Goal: Information Seeking & Learning: Learn about a topic

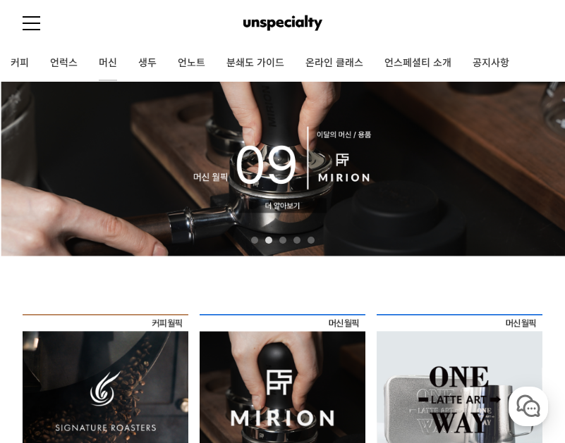
click at [92, 57] on link "머신" at bounding box center [107, 63] width 39 height 35
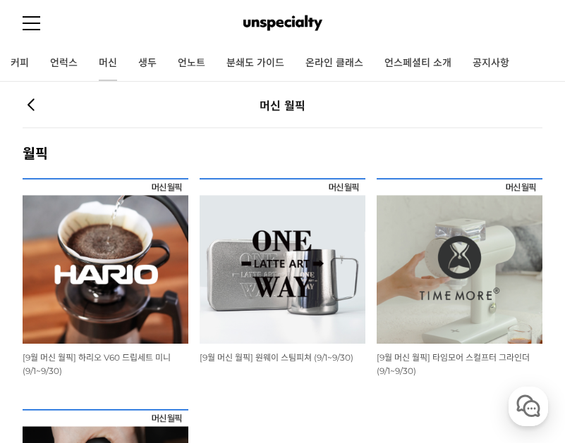
click at [111, 57] on link "머신" at bounding box center [107, 63] width 39 height 35
click at [72, 53] on link "언럭스" at bounding box center [63, 63] width 49 height 35
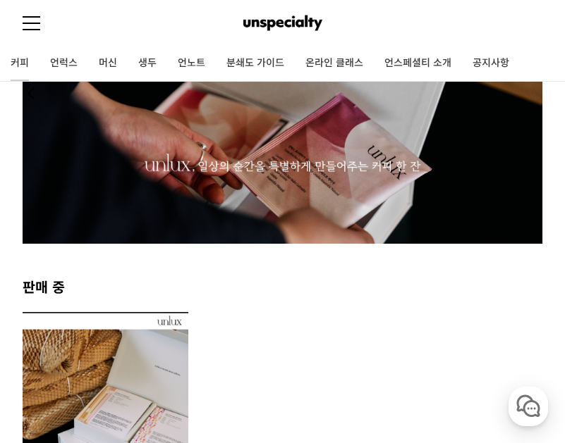
click at [27, 61] on link "커피" at bounding box center [19, 63] width 39 height 35
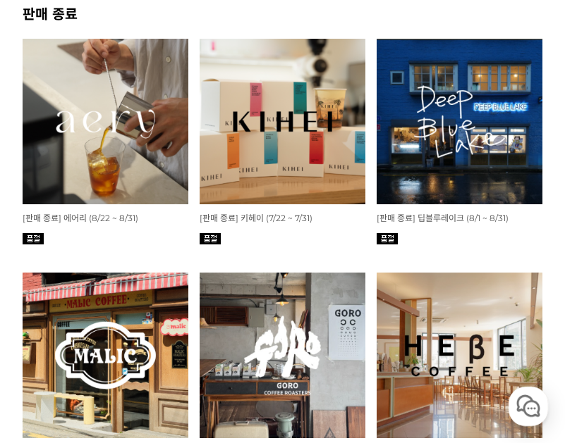
scroll to position [423, 0]
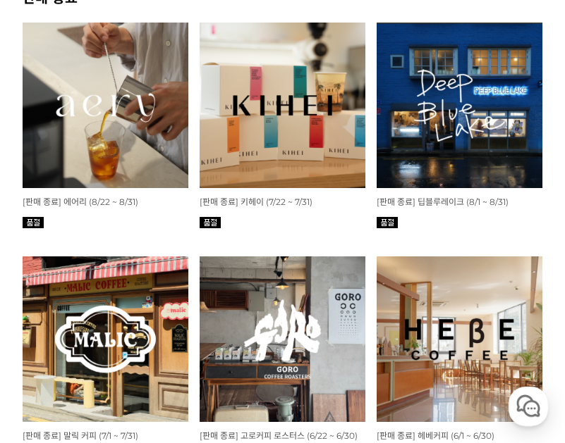
click at [83, 164] on img at bounding box center [106, 106] width 166 height 166
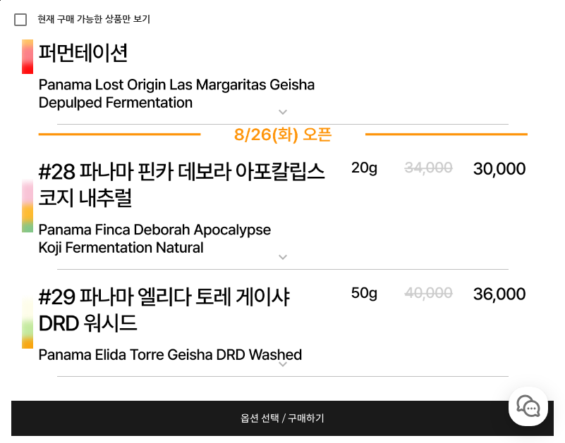
scroll to position [8694, 0]
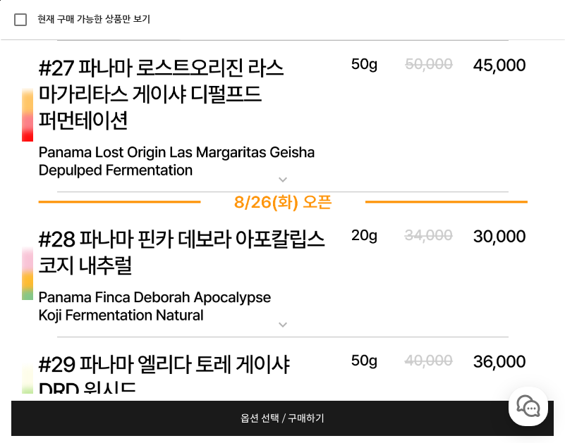
click at [218, 298] on img at bounding box center [283, 275] width 564 height 126
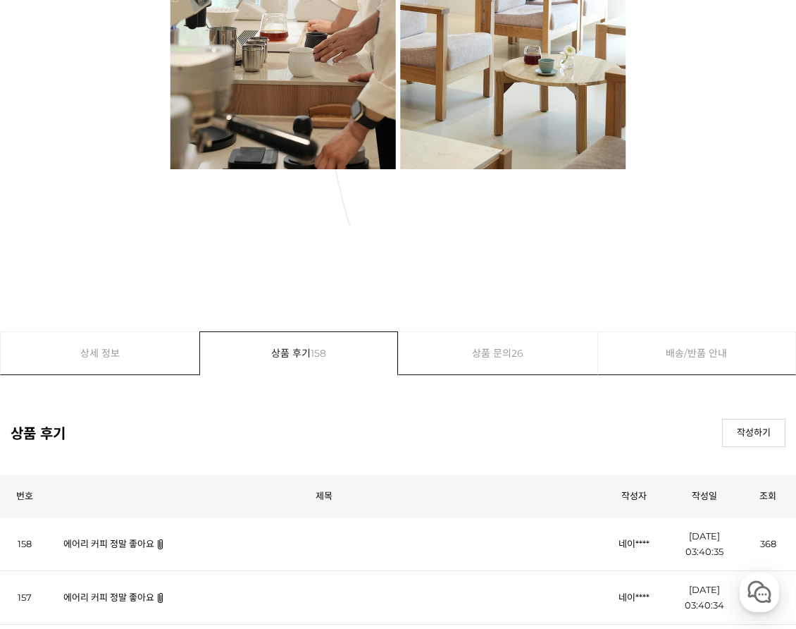
scroll to position [23918, 0]
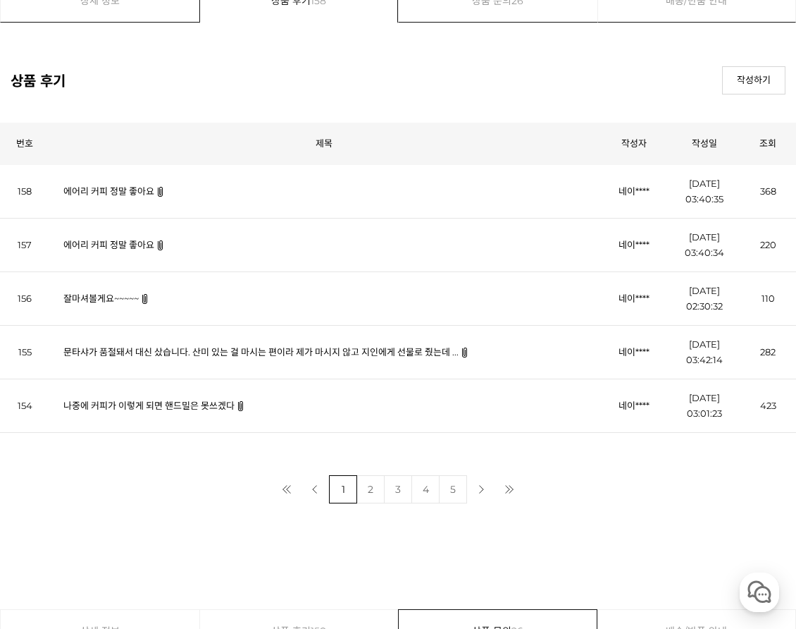
click at [348, 357] on link "문타샤가 품절돼서 대신 샀습니다. 산미 있는 걸 마시는 편이라 제가 마시지 않고 지인에게 선물로 줬는데 ..." at bounding box center [260, 351] width 395 height 11
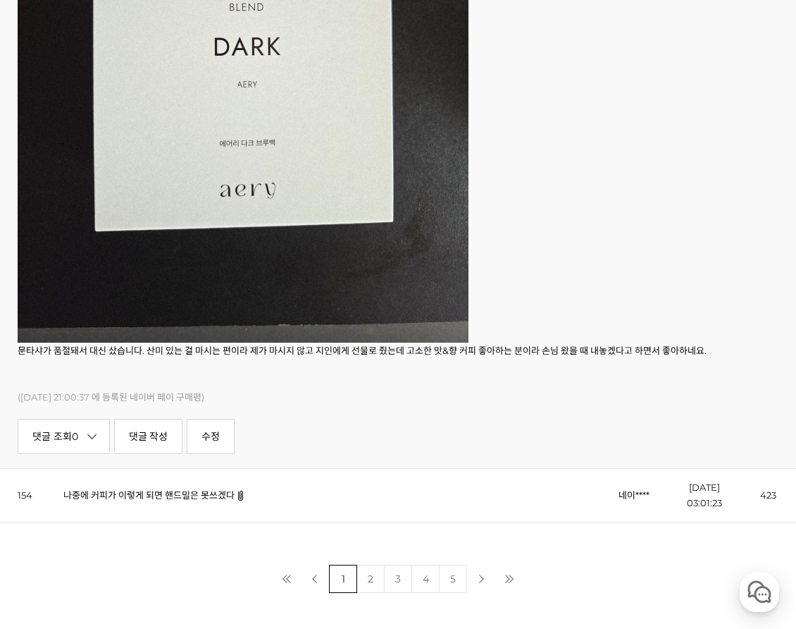
scroll to position [24693, 0]
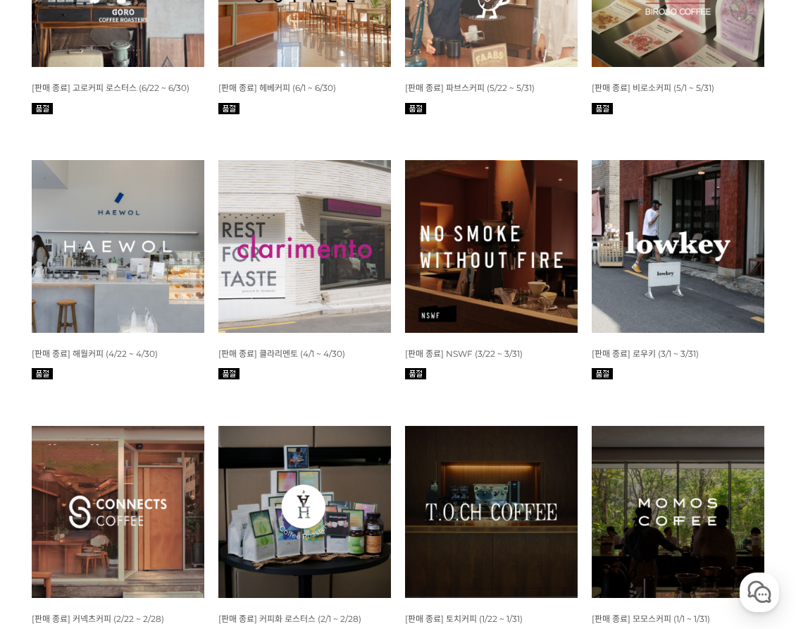
scroll to position [1033, 0]
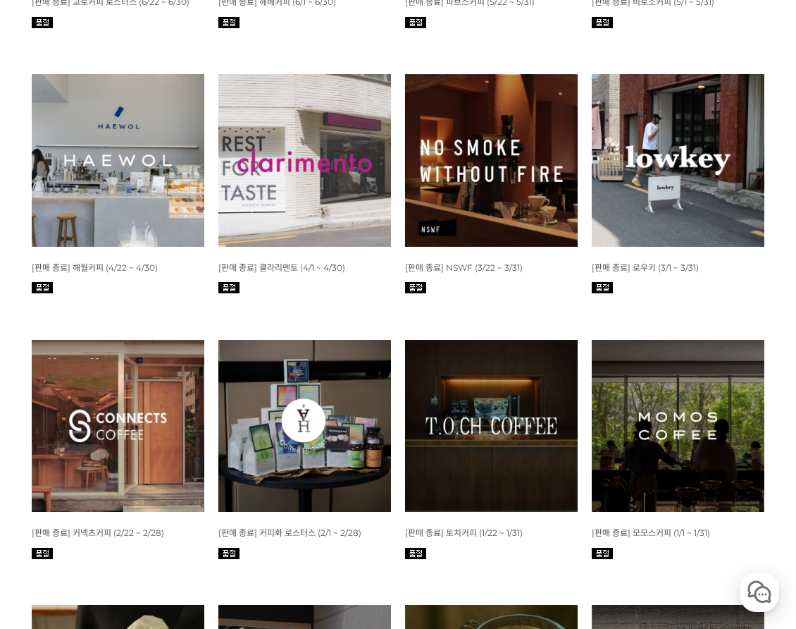
click at [316, 216] on img at bounding box center [304, 160] width 173 height 173
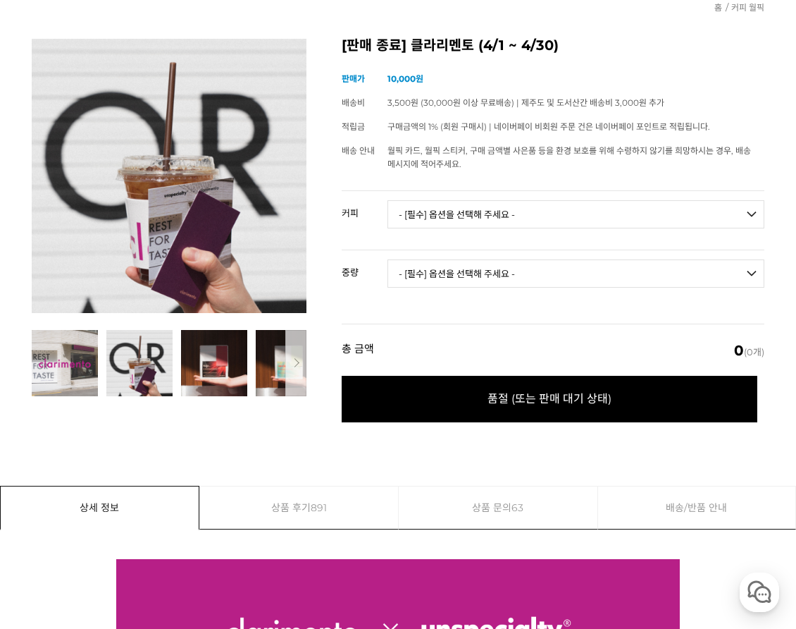
scroll to position [141, 0]
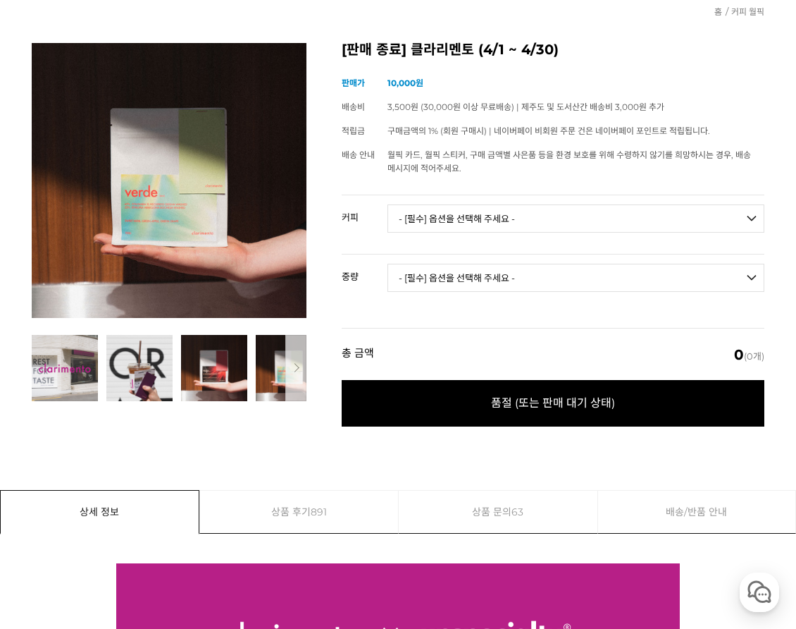
click at [302, 368] on button "다음" at bounding box center [295, 368] width 21 height 66
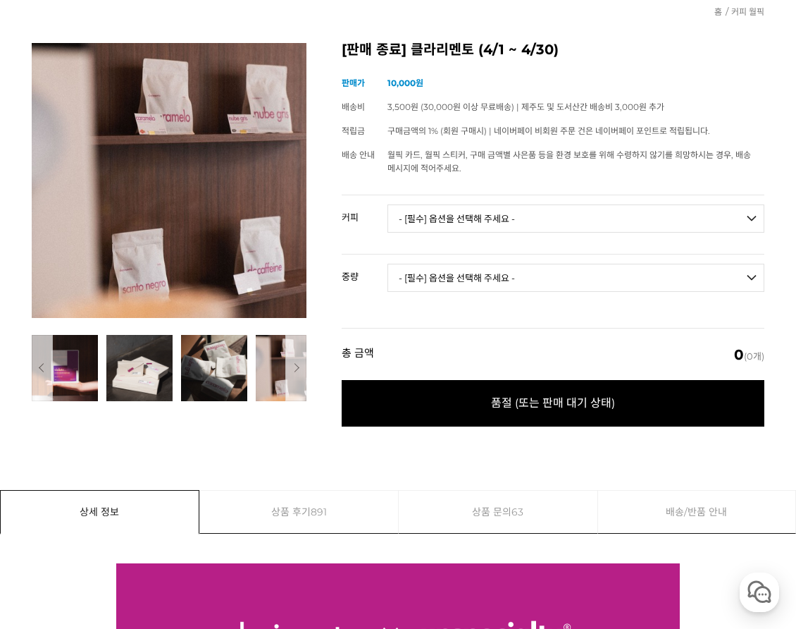
click at [299, 355] on button "다음" at bounding box center [295, 368] width 21 height 66
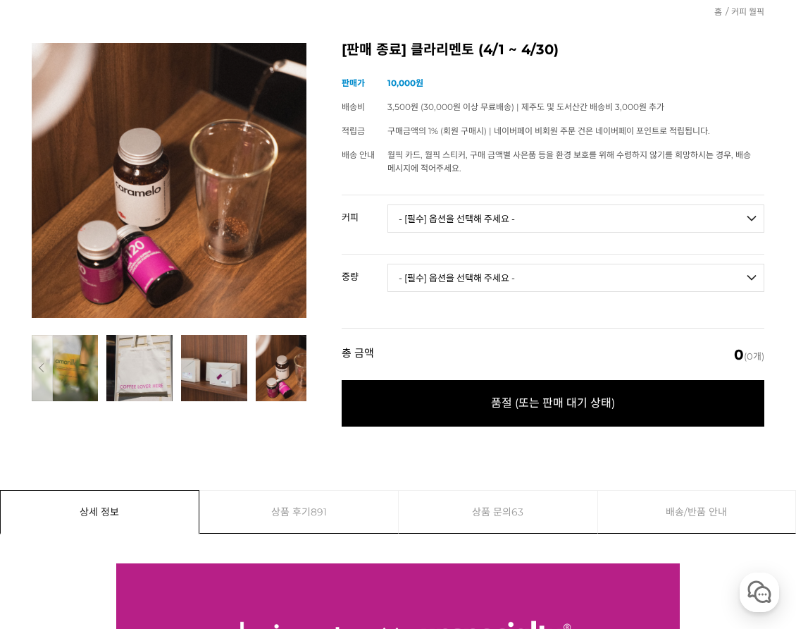
click at [276, 369] on img at bounding box center [289, 368] width 66 height 66
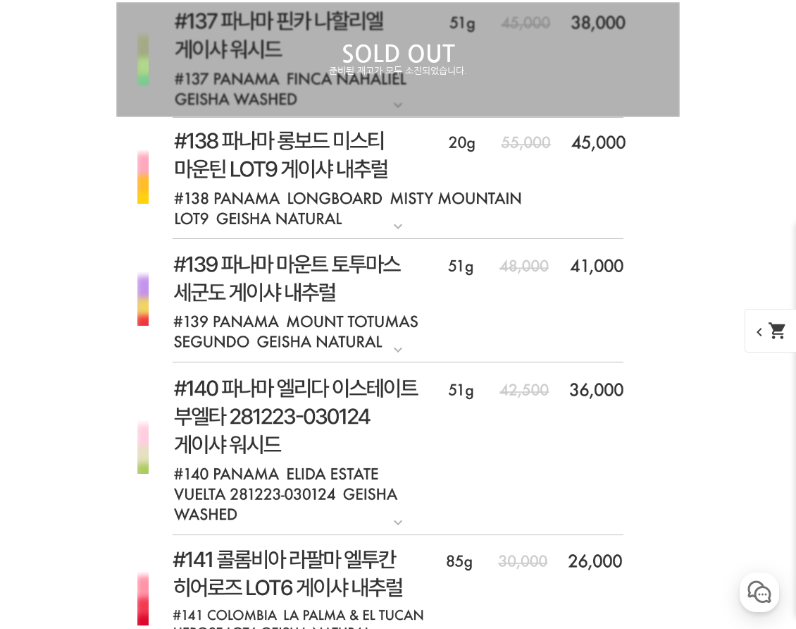
scroll to position [8355, 0]
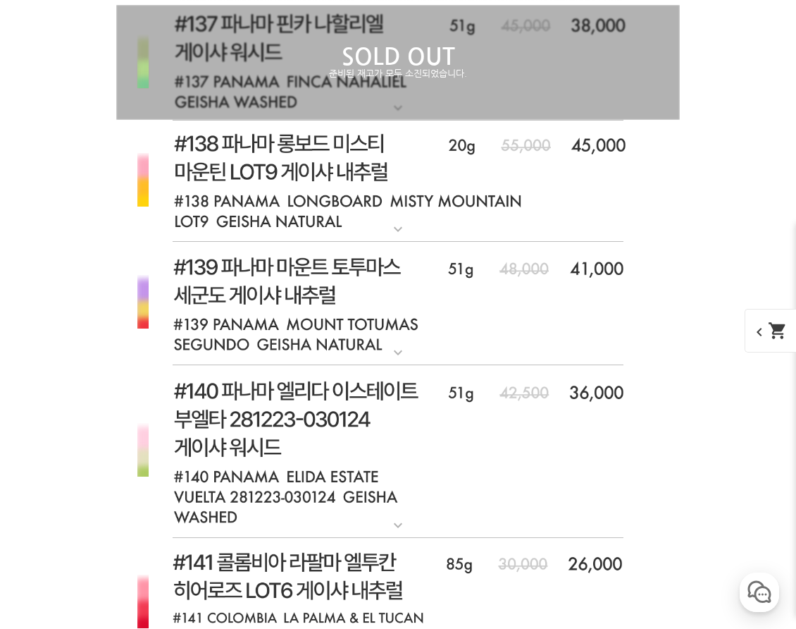
click at [347, 319] on img at bounding box center [398, 304] width 564 height 125
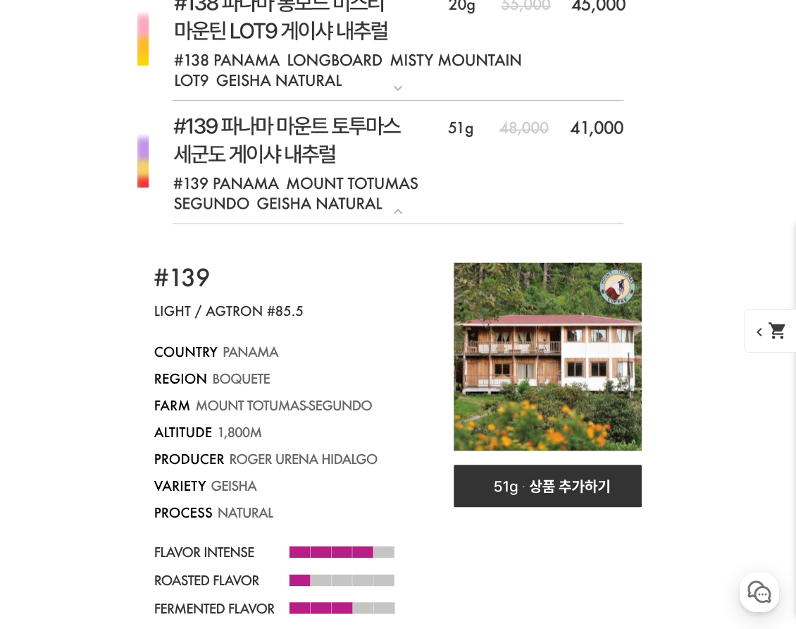
scroll to position [8566, 0]
